Goal: Task Accomplishment & Management: Manage account settings

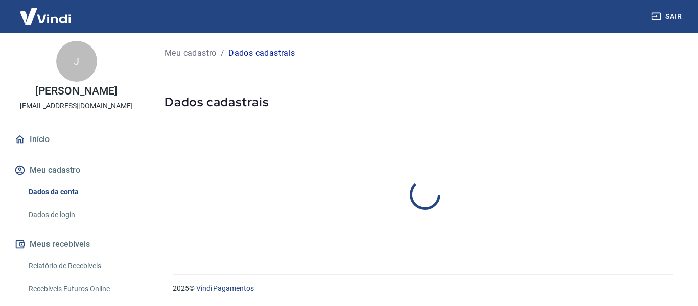
select select "MS"
select select "business"
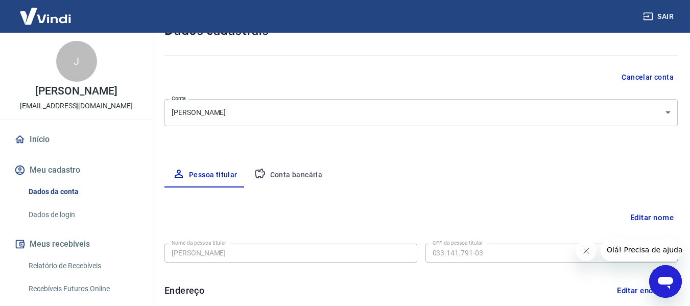
scroll to position [153, 0]
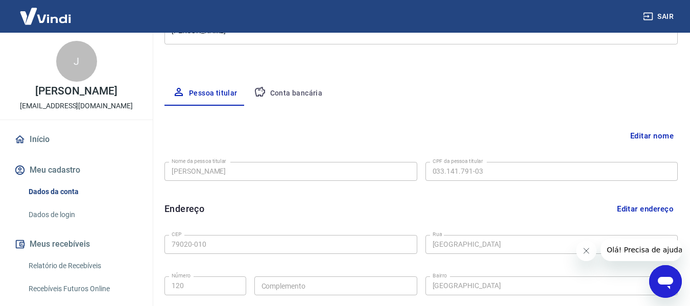
click at [276, 98] on button "Conta bancária" at bounding box center [288, 93] width 85 height 25
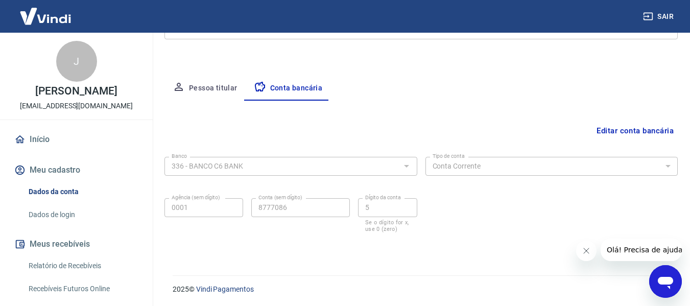
scroll to position [159, 0]
click at [689, 124] on div "Meu cadastro / Dados cadastrais Dados cadastrais Cancelar conta Conta [PERSON_N…" at bounding box center [421, 67] width 538 height 389
click at [648, 125] on button "Editar conta bancária" at bounding box center [634, 129] width 85 height 19
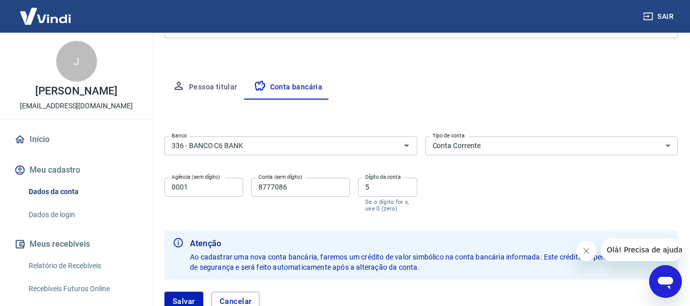
click at [500, 149] on select "Conta Corrente Conta Poupança" at bounding box center [551, 145] width 253 height 19
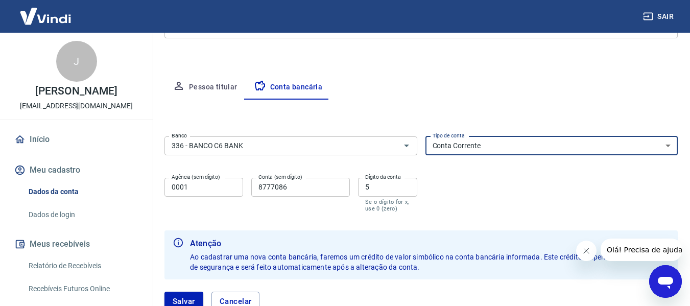
click at [425, 136] on select "Conta Corrente Conta Poupança" at bounding box center [551, 145] width 253 height 19
click at [500, 152] on select "Conta Corrente Conta Poupança" at bounding box center [551, 145] width 253 height 19
click at [425, 136] on select "Conta Corrente Conta Poupança" at bounding box center [551, 145] width 253 height 19
click at [496, 145] on select "Conta Corrente Conta Poupança" at bounding box center [551, 145] width 253 height 19
select select "1"
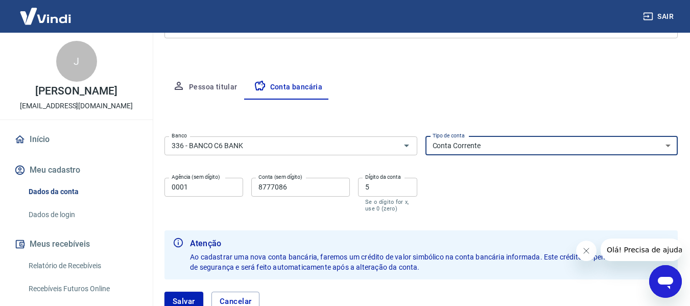
click at [425, 136] on select "Conta Corrente Conta Poupança" at bounding box center [551, 145] width 253 height 19
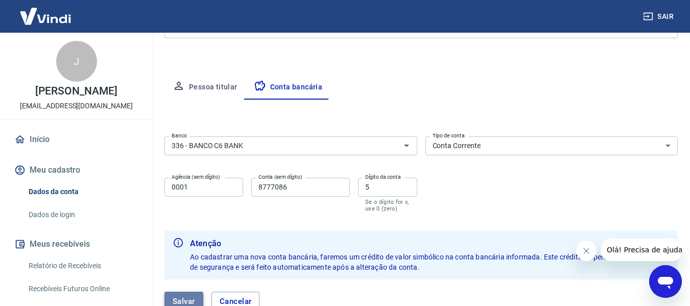
click at [186, 293] on button "Salvar" at bounding box center [183, 301] width 39 height 19
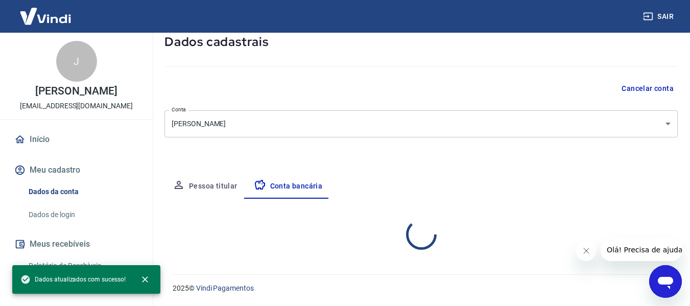
select select "1"
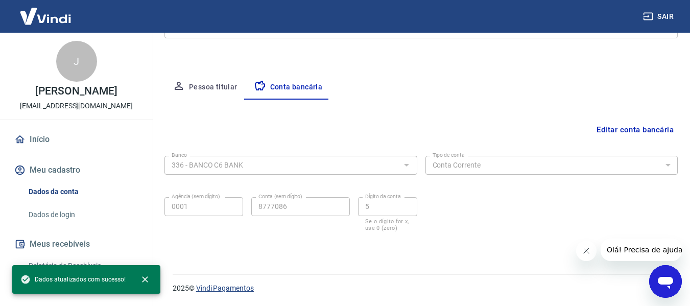
click at [226, 291] on link "Vindi Pagamentos" at bounding box center [225, 288] width 58 height 8
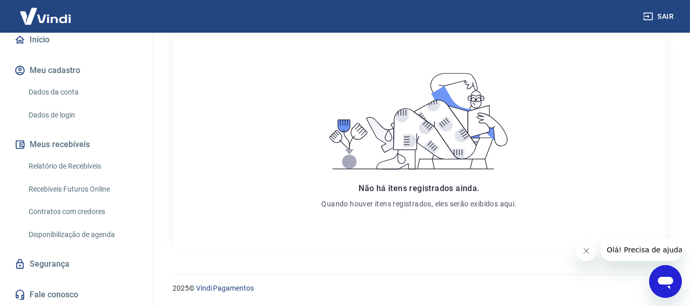
scroll to position [110, 0]
click at [75, 268] on link "Segurança" at bounding box center [76, 264] width 128 height 22
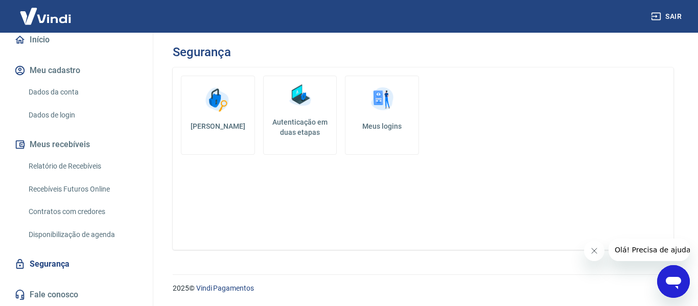
click at [227, 98] on img at bounding box center [217, 99] width 31 height 31
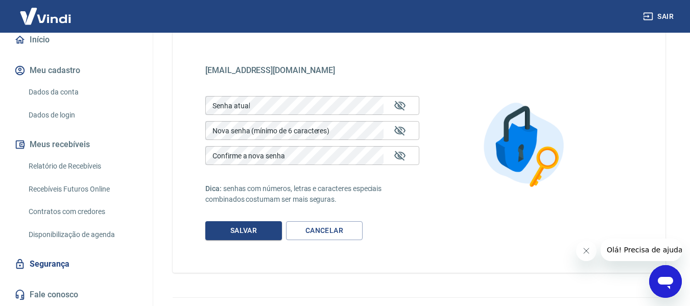
scroll to position [74, 0]
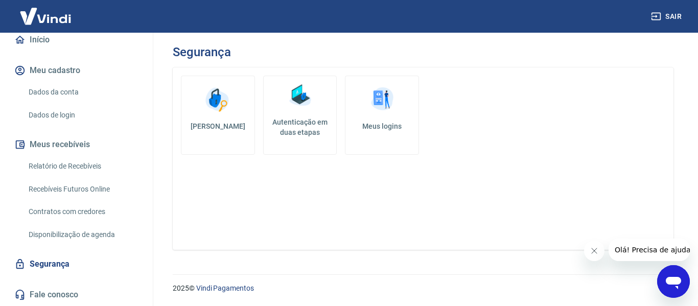
click at [285, 121] on h5 "Autenticação em duas etapas" at bounding box center [300, 127] width 65 height 20
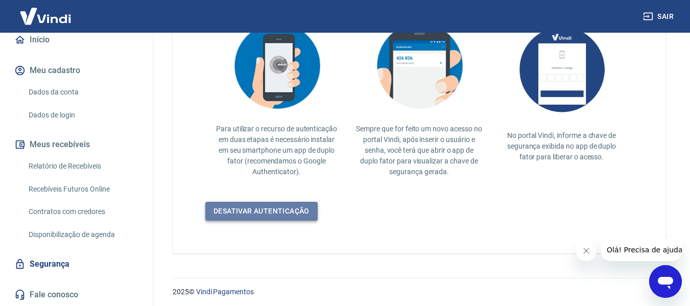
click at [290, 211] on link "Desativar autenticação" at bounding box center [261, 211] width 112 height 19
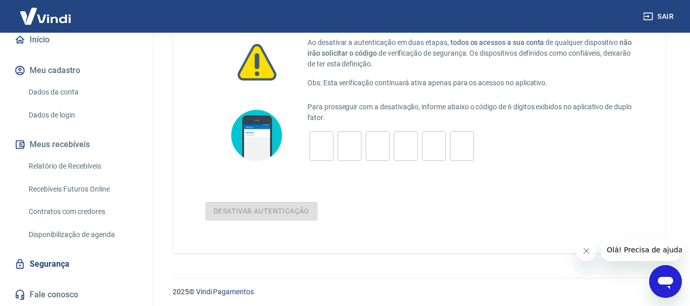
click at [321, 144] on input "tel" at bounding box center [321, 146] width 24 height 22
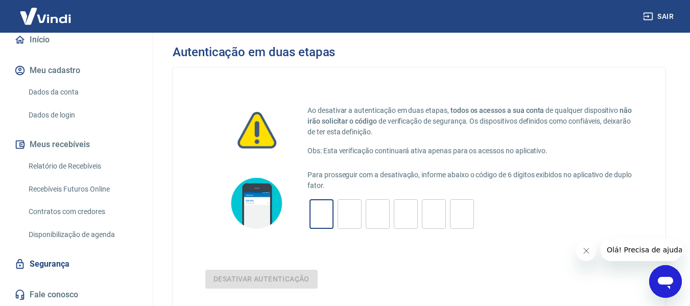
scroll to position [71, 0]
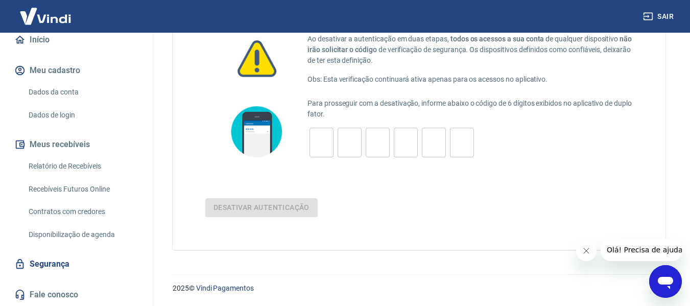
click at [585, 255] on button "Fechar mensagem da empresa" at bounding box center [586, 251] width 20 height 20
click at [322, 144] on input "tel" at bounding box center [321, 143] width 24 height 22
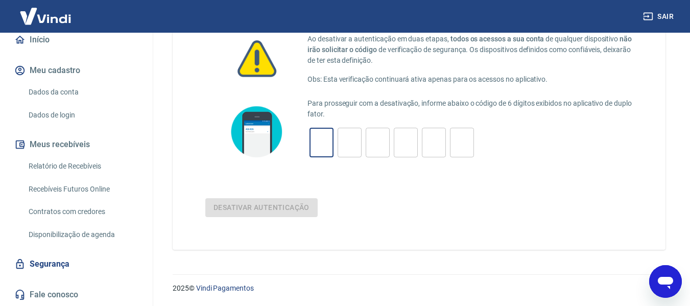
type input "7"
type input "5"
type input "9"
type input "0"
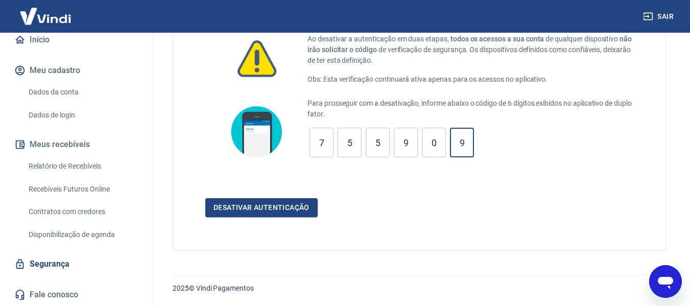
type input "9"
click at [205, 198] on button "Desativar autenticação" at bounding box center [261, 207] width 112 height 19
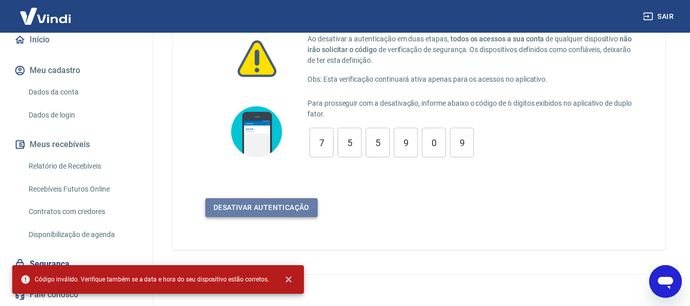
click at [214, 216] on button "Desativar autenticação" at bounding box center [261, 207] width 112 height 19
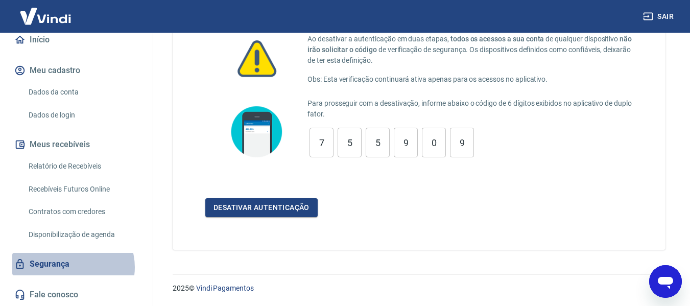
click at [73, 267] on link "Segurança" at bounding box center [76, 264] width 128 height 22
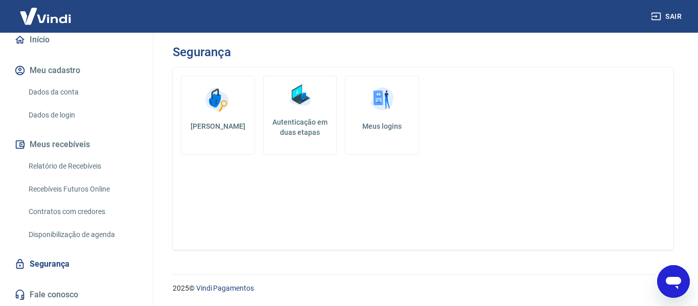
click at [73, 67] on button "Meu cadastro" at bounding box center [76, 70] width 128 height 22
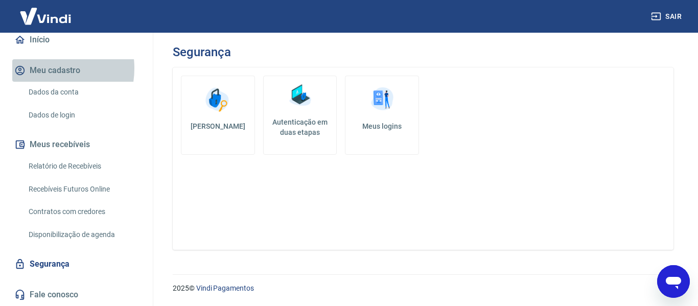
click at [42, 68] on button "Meu cadastro" at bounding box center [76, 70] width 128 height 22
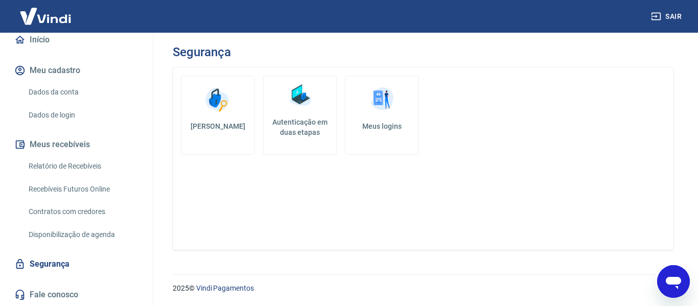
click at [52, 39] on link "Início" at bounding box center [76, 40] width 128 height 22
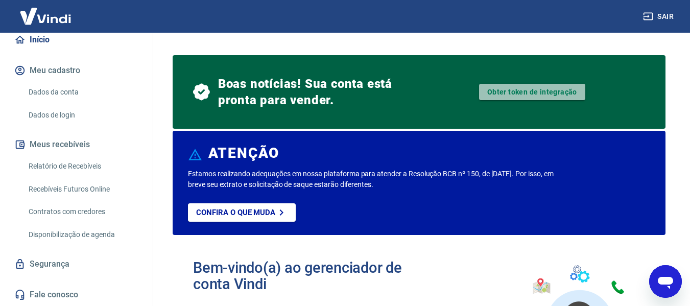
click at [493, 92] on link "Obter token de integração" at bounding box center [532, 92] width 106 height 16
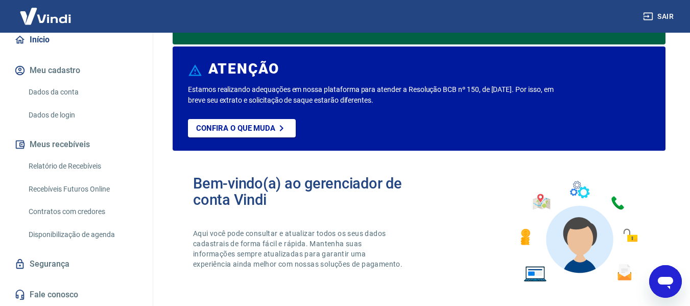
scroll to position [102, 0]
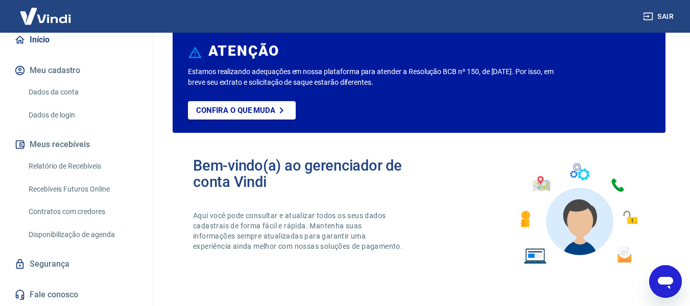
click at [75, 92] on link "Dados da conta" at bounding box center [83, 92] width 116 height 21
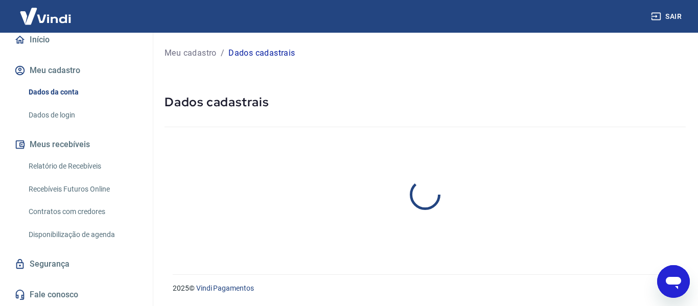
select select "MS"
select select "business"
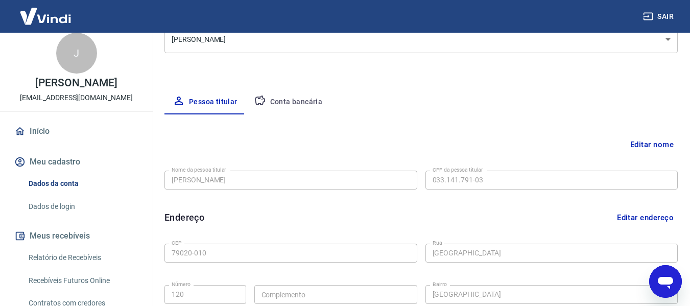
scroll to position [144, 0]
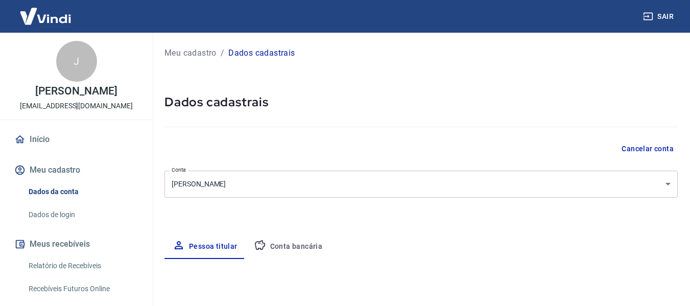
select select "MS"
select select "business"
